Goal: Task Accomplishment & Management: Complete application form

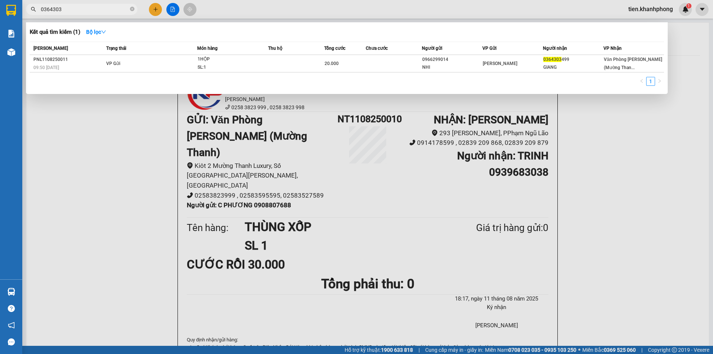
click at [79, 10] on input "0364303" at bounding box center [85, 9] width 88 height 8
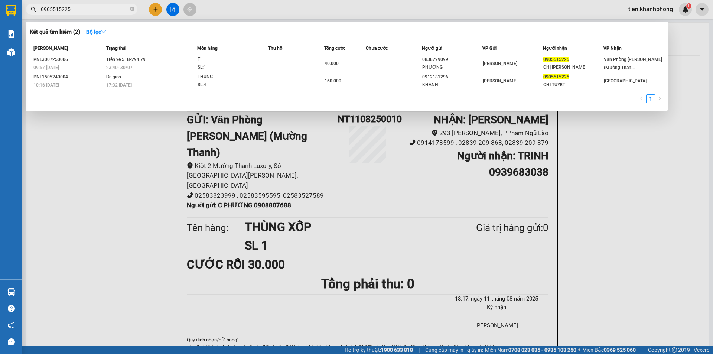
drag, startPoint x: 78, startPoint y: 9, endPoint x: 61, endPoint y: 8, distance: 17.5
click at [61, 8] on input "0905515225" at bounding box center [85, 9] width 88 height 8
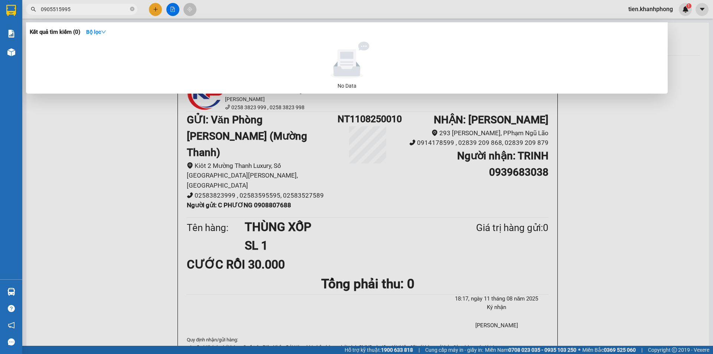
click at [78, 9] on input "0905515995" at bounding box center [85, 9] width 88 height 8
click at [75, 8] on input "0905515995" at bounding box center [85, 9] width 88 height 8
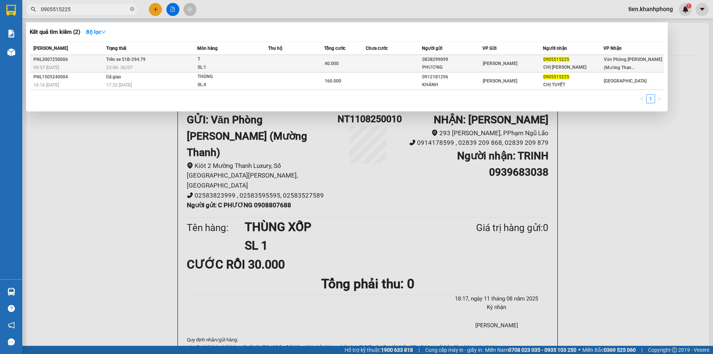
type input "0905515225"
copy div "0838299099"
drag, startPoint x: 422, startPoint y: 59, endPoint x: 446, endPoint y: 60, distance: 24.1
click at [446, 60] on div "0838299099" at bounding box center [452, 60] width 60 height 8
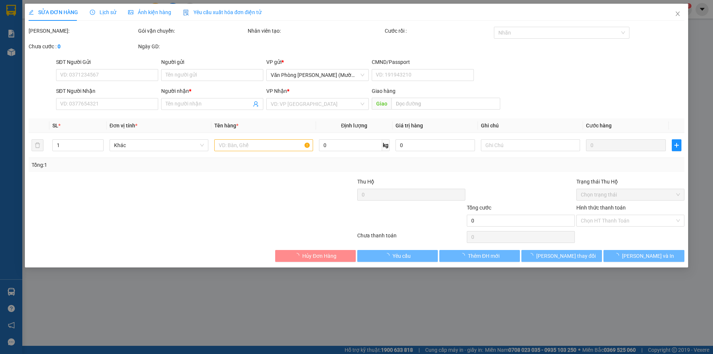
type input "0838299099"
type input "PHƯƠNG"
type input "0905515225"
type input "CHỊ [PERSON_NAME]"
type input "40.000"
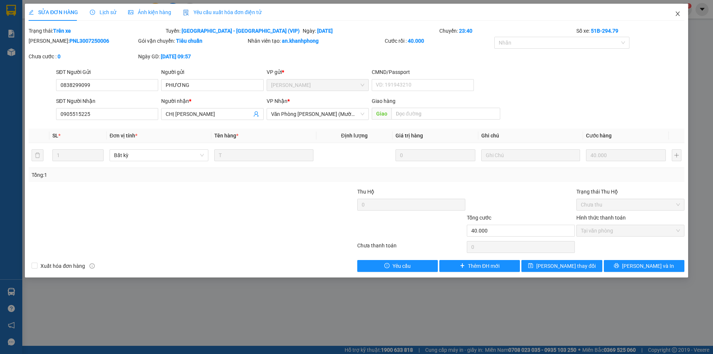
drag, startPoint x: 677, startPoint y: 15, endPoint x: 331, endPoint y: 15, distance: 346.3
click at [677, 15] on icon "close" at bounding box center [677, 14] width 6 height 6
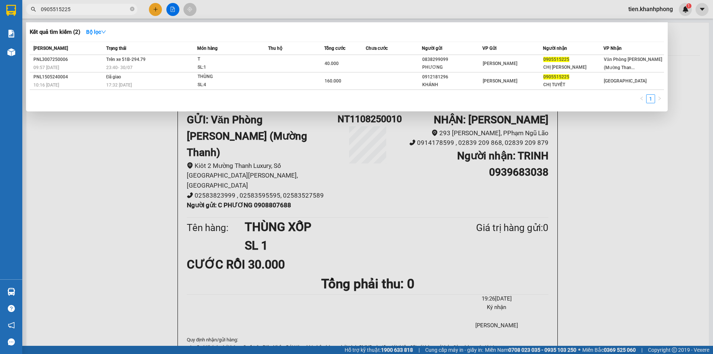
click at [100, 7] on input "0905515225" at bounding box center [85, 9] width 88 height 8
paste input "838299099"
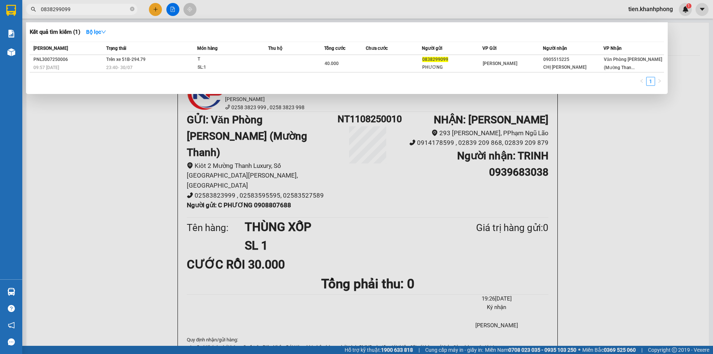
click at [78, 10] on input "0838299099" at bounding box center [85, 9] width 88 height 8
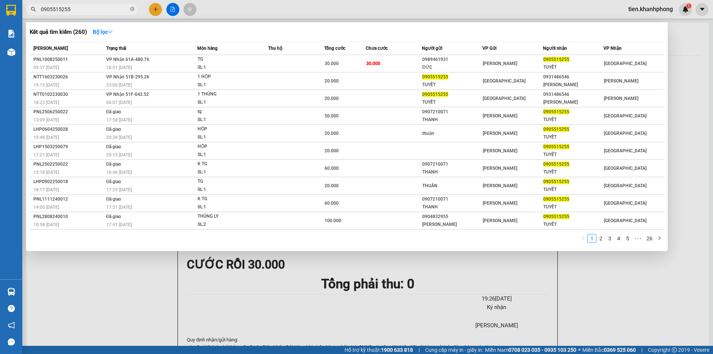
click at [81, 10] on input "0905515255" at bounding box center [85, 9] width 88 height 8
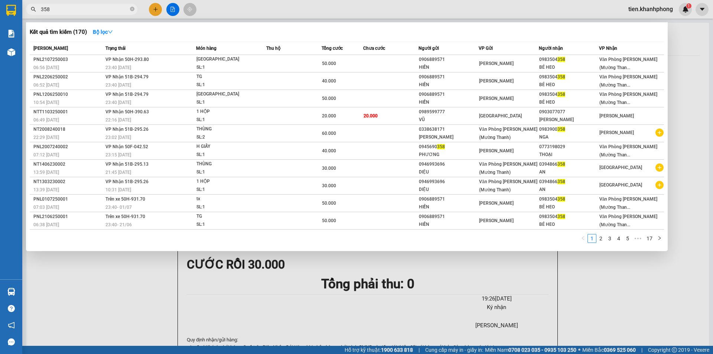
type input "358"
click at [128, 274] on div at bounding box center [356, 177] width 713 height 354
